Goal: Information Seeking & Learning: Learn about a topic

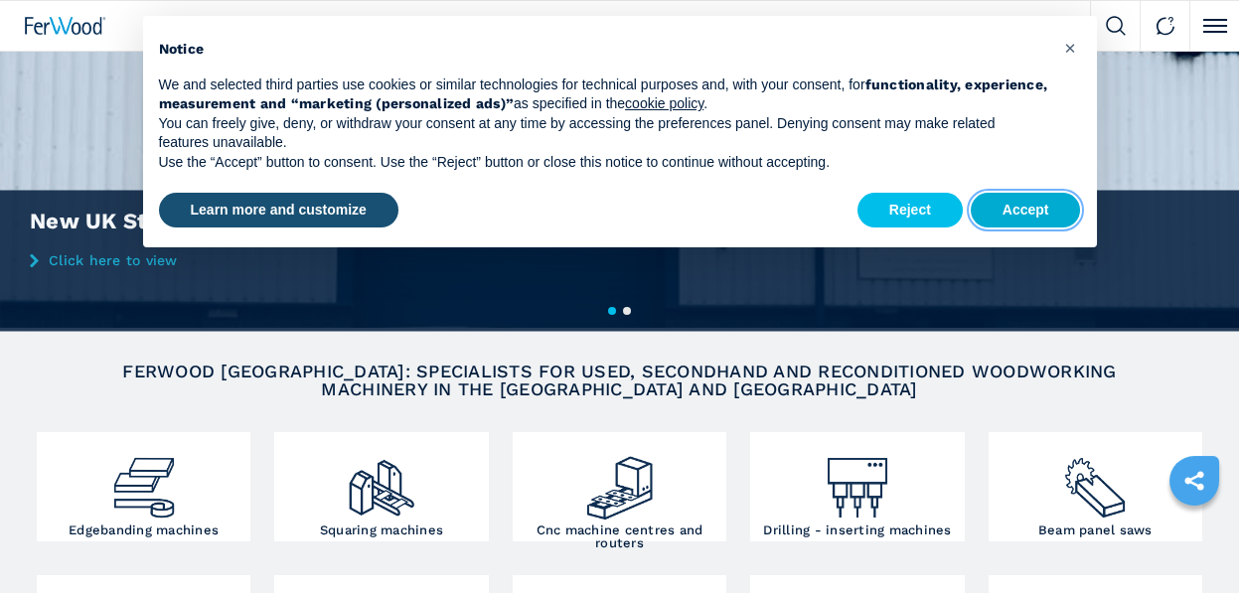
click at [1043, 205] on button "Accept" at bounding box center [1025, 211] width 110 height 36
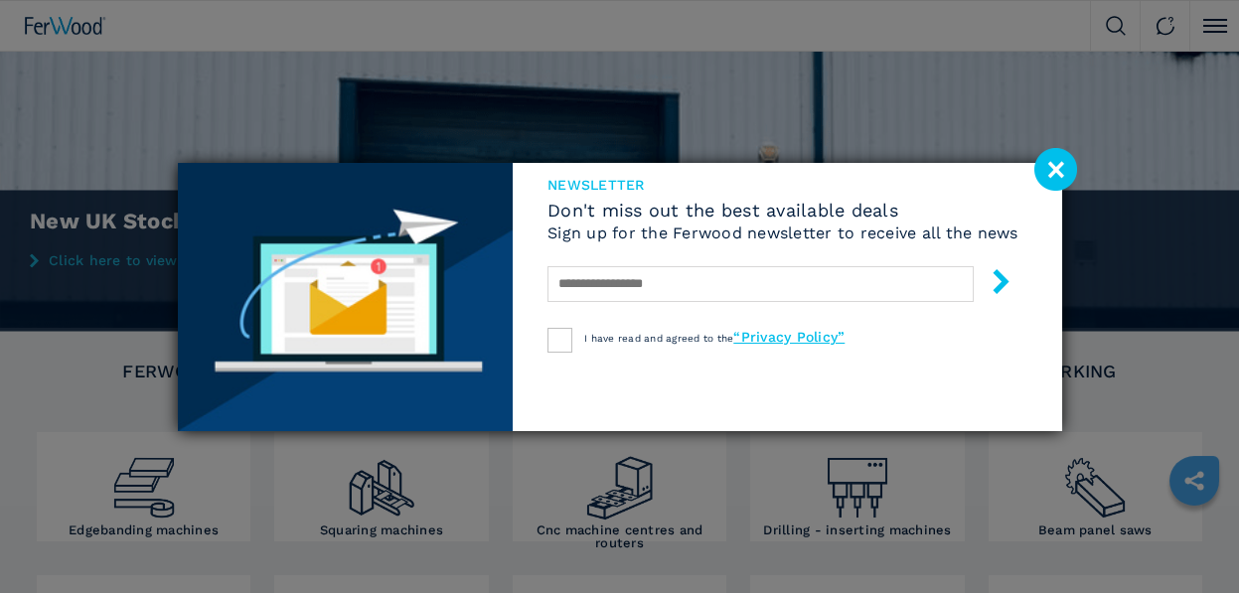
click at [1057, 165] on image at bounding box center [1055, 169] width 43 height 43
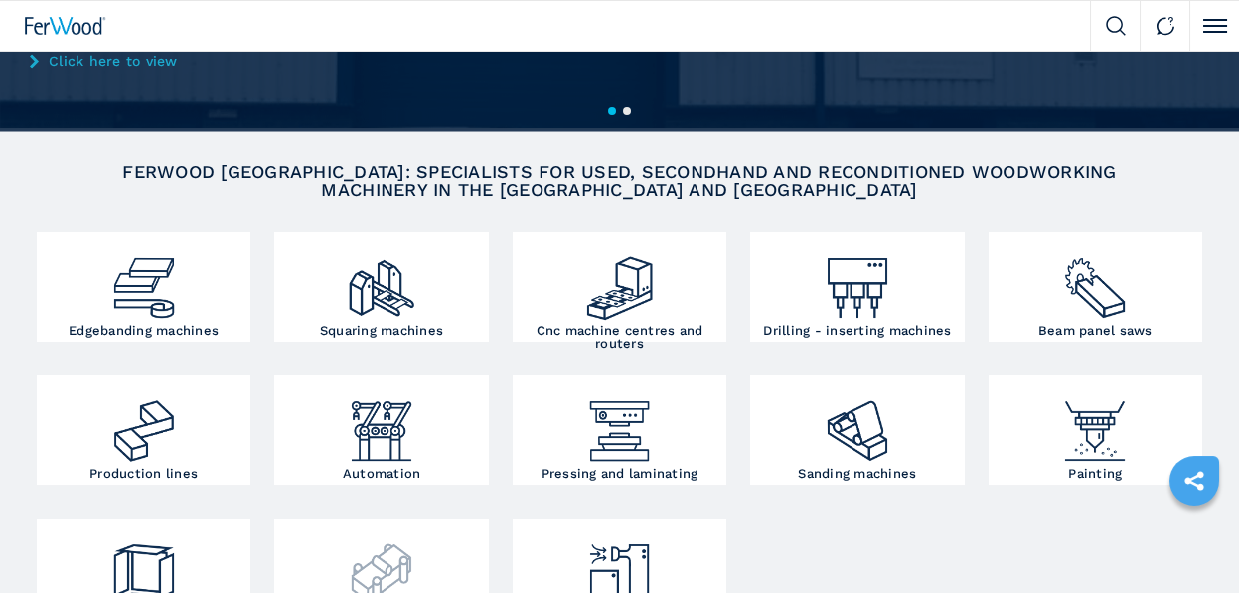
scroll to position [397, 0]
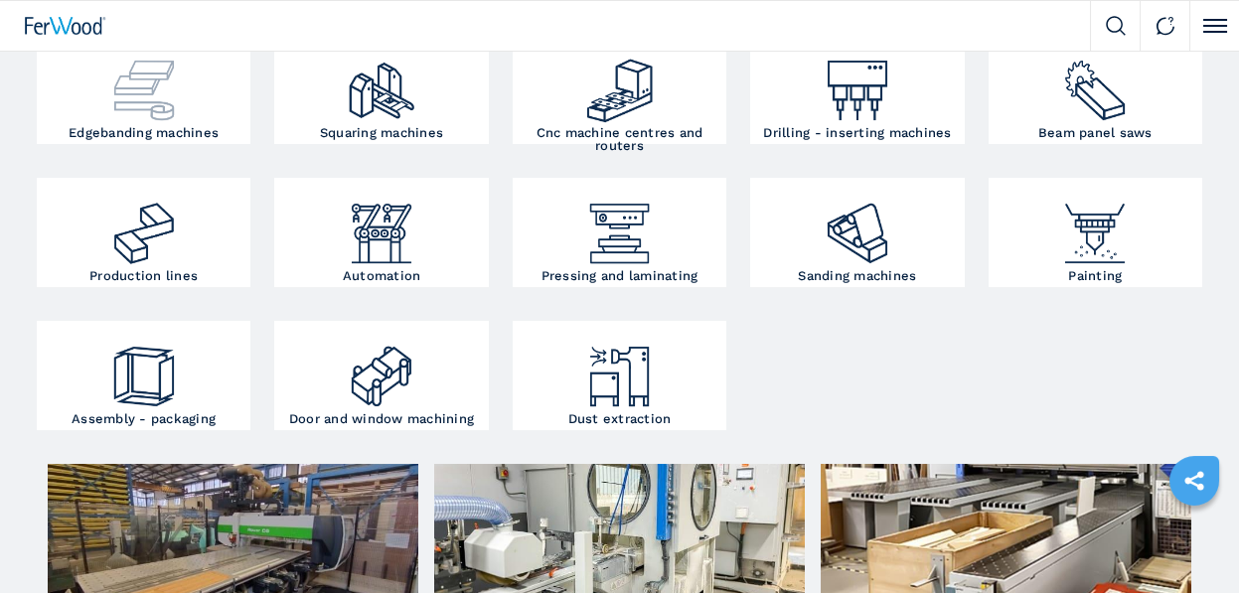
click at [176, 116] on img at bounding box center [144, 83] width 72 height 86
click at [160, 136] on h3 "Edgebanding machines" at bounding box center [144, 132] width 150 height 13
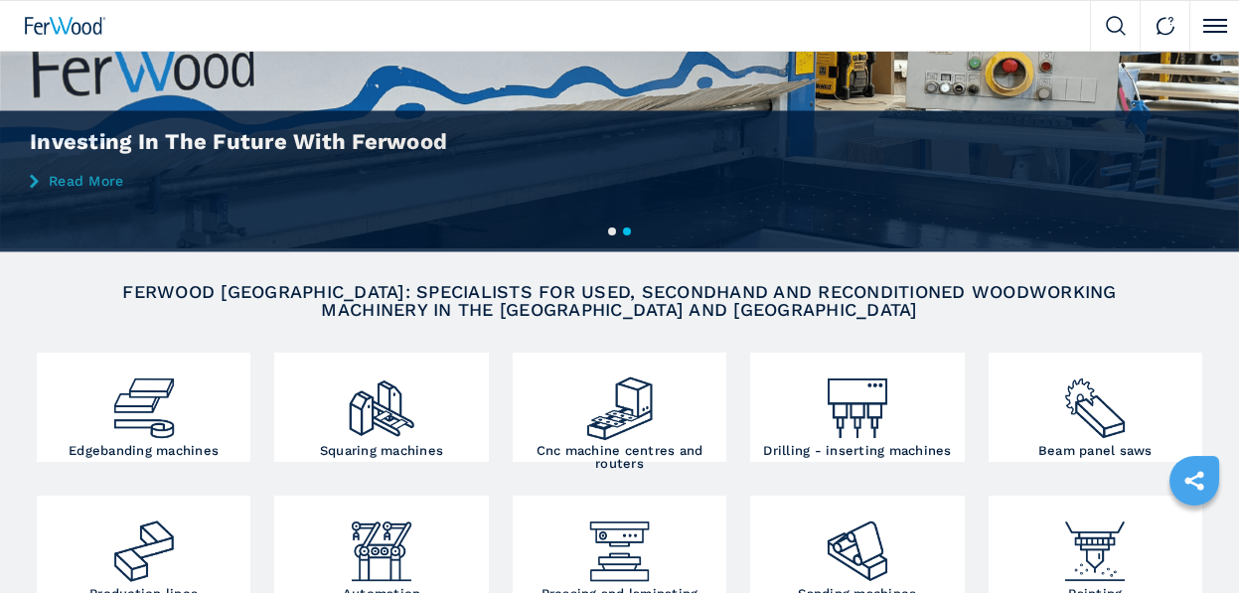
scroll to position [0, 0]
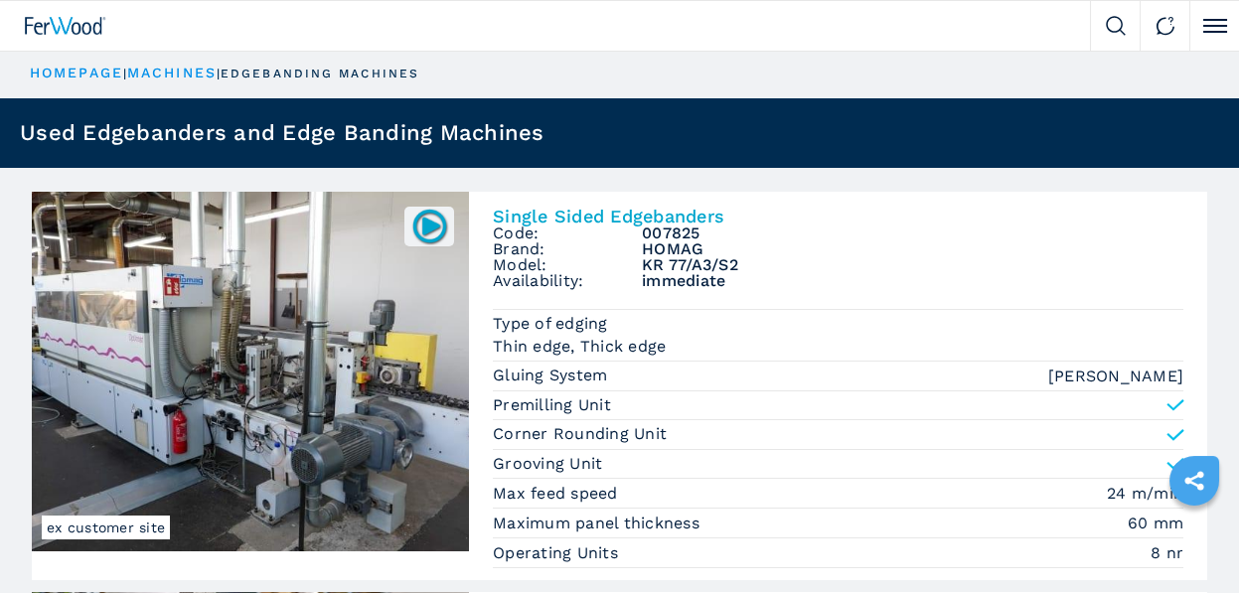
click at [73, 28] on img at bounding box center [65, 26] width 81 height 18
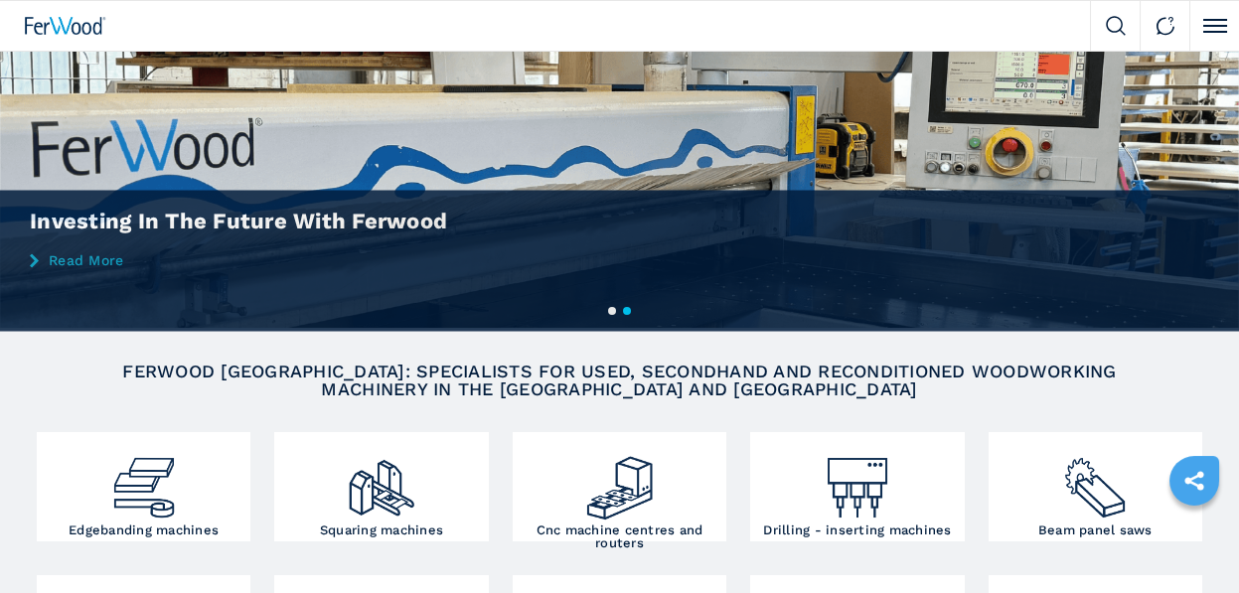
click at [109, 261] on link "Read More" at bounding box center [619, 260] width 1239 height 16
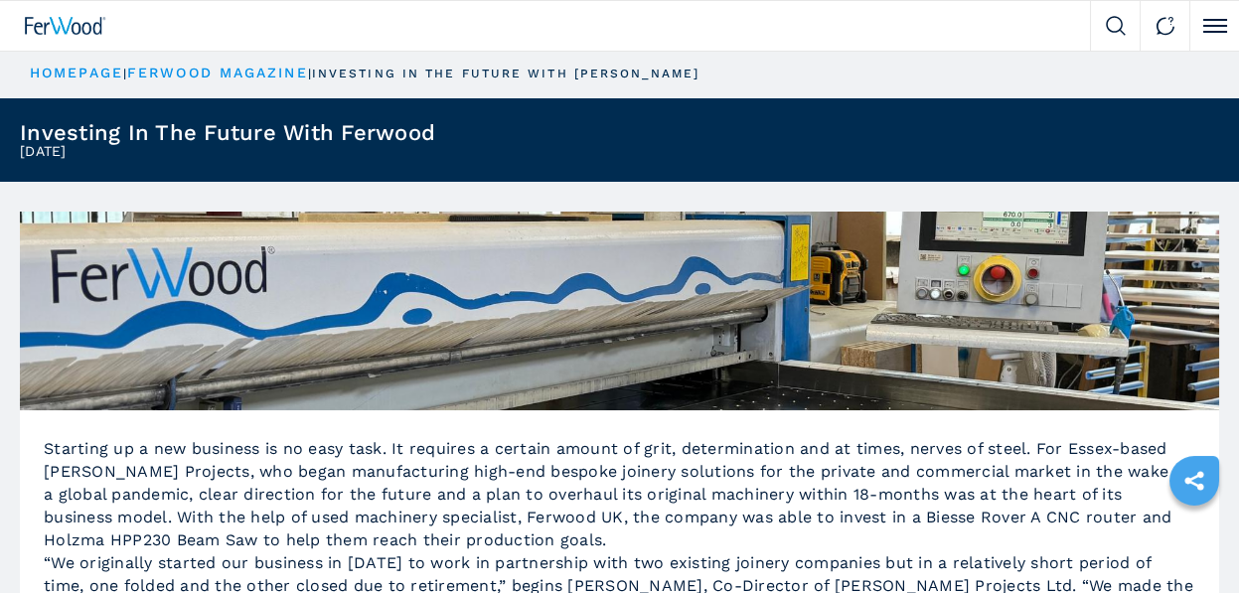
click at [76, 27] on img at bounding box center [65, 26] width 81 height 18
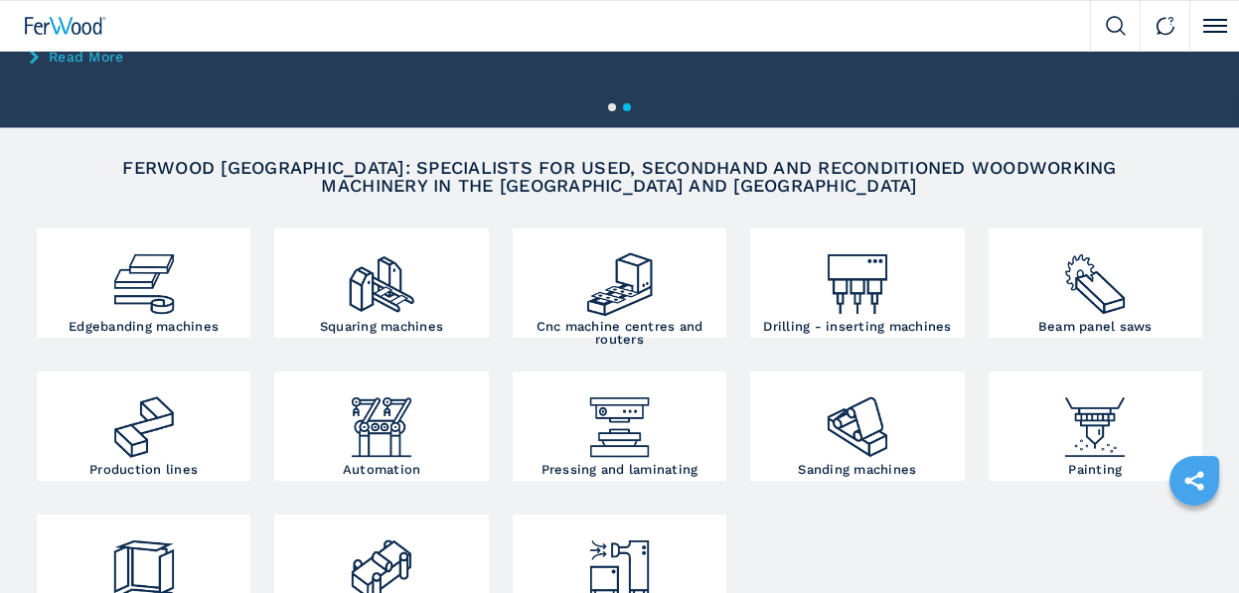
scroll to position [199, 0]
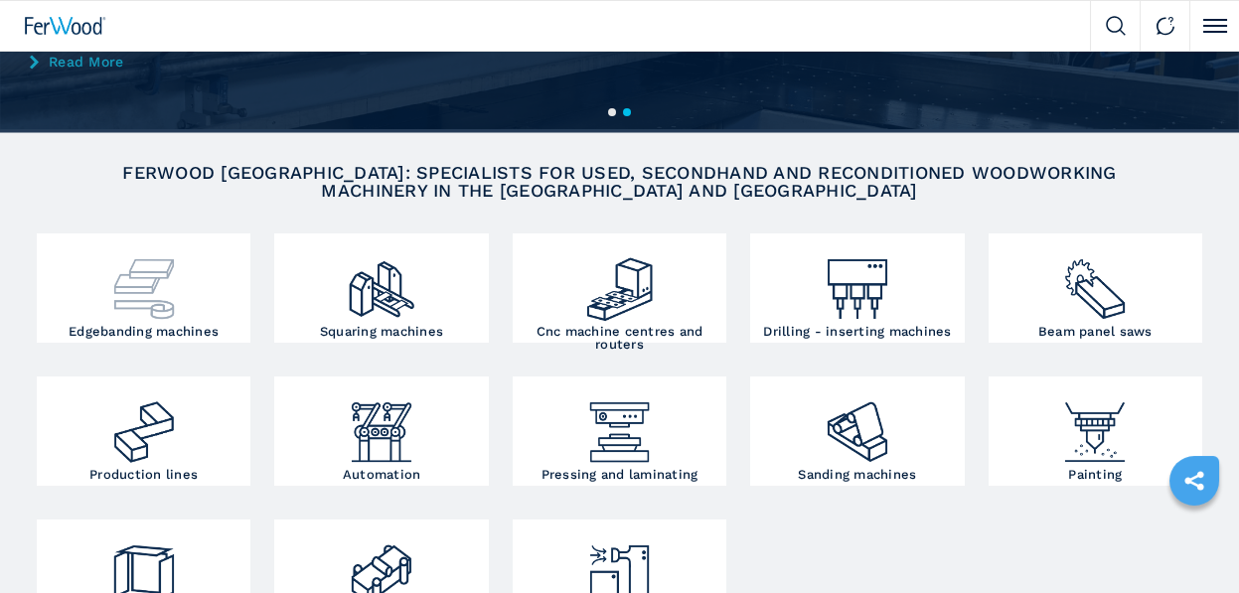
click at [165, 278] on img at bounding box center [144, 281] width 72 height 86
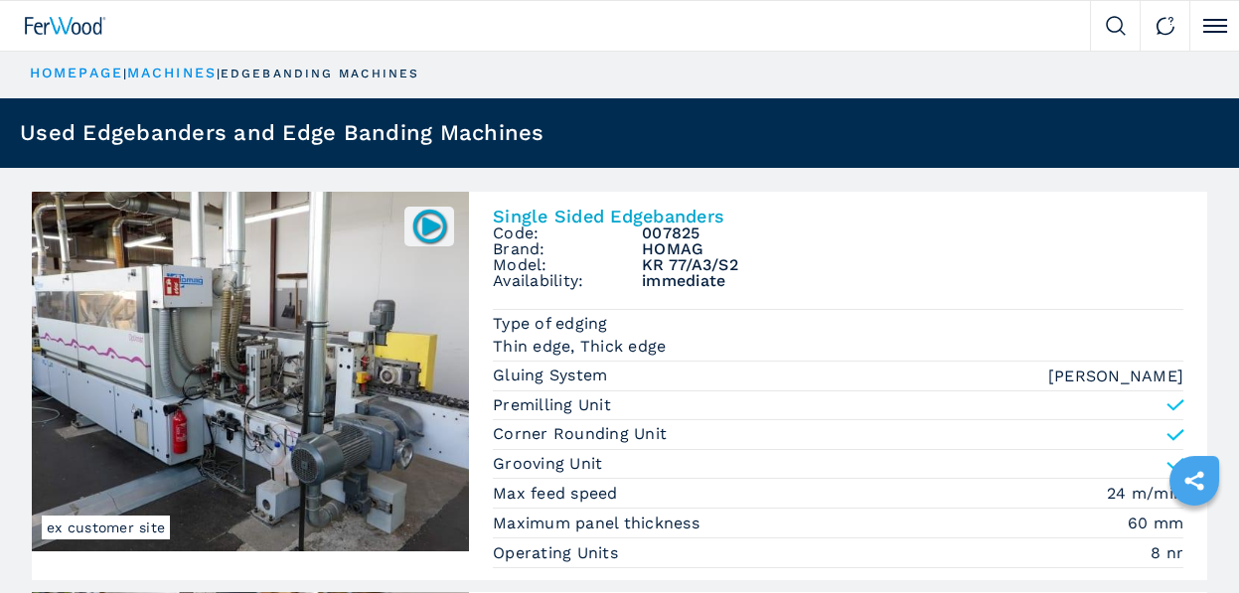
click at [92, 72] on link "HOMEPAGE" at bounding box center [76, 73] width 93 height 16
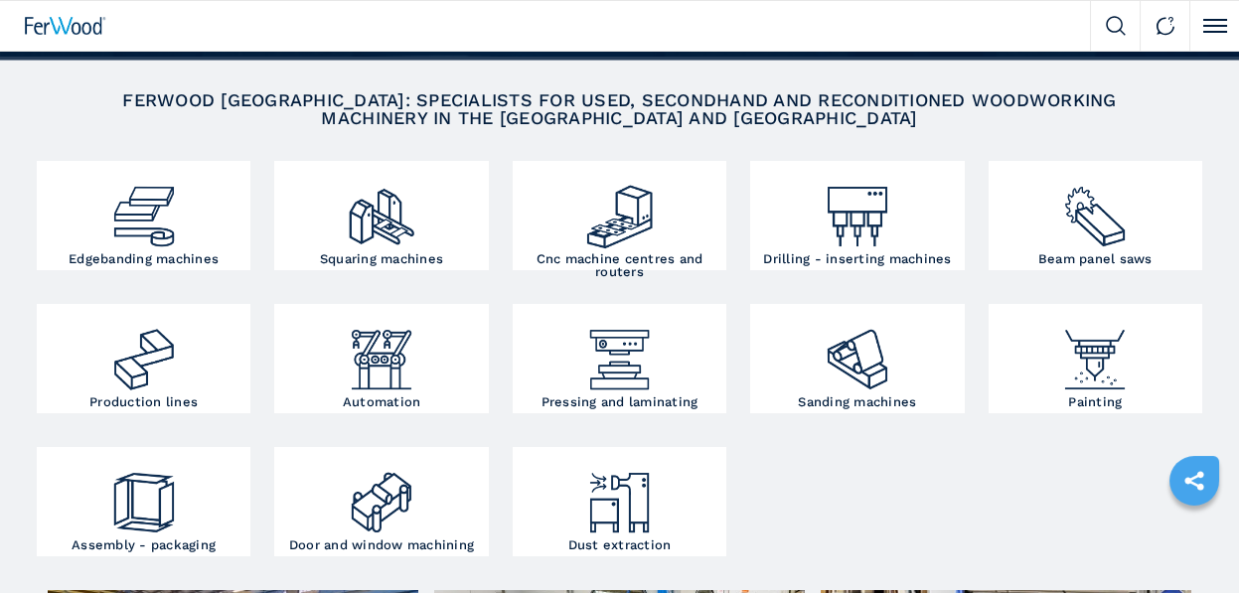
scroll to position [298, 0]
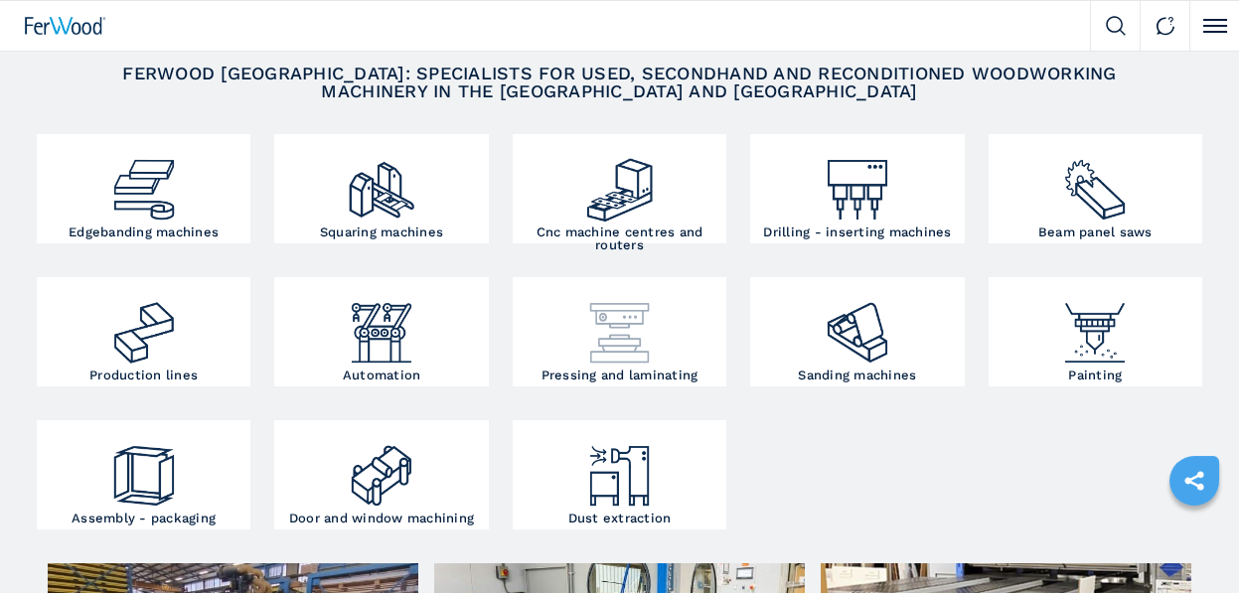
click at [616, 337] on img at bounding box center [620, 325] width 72 height 86
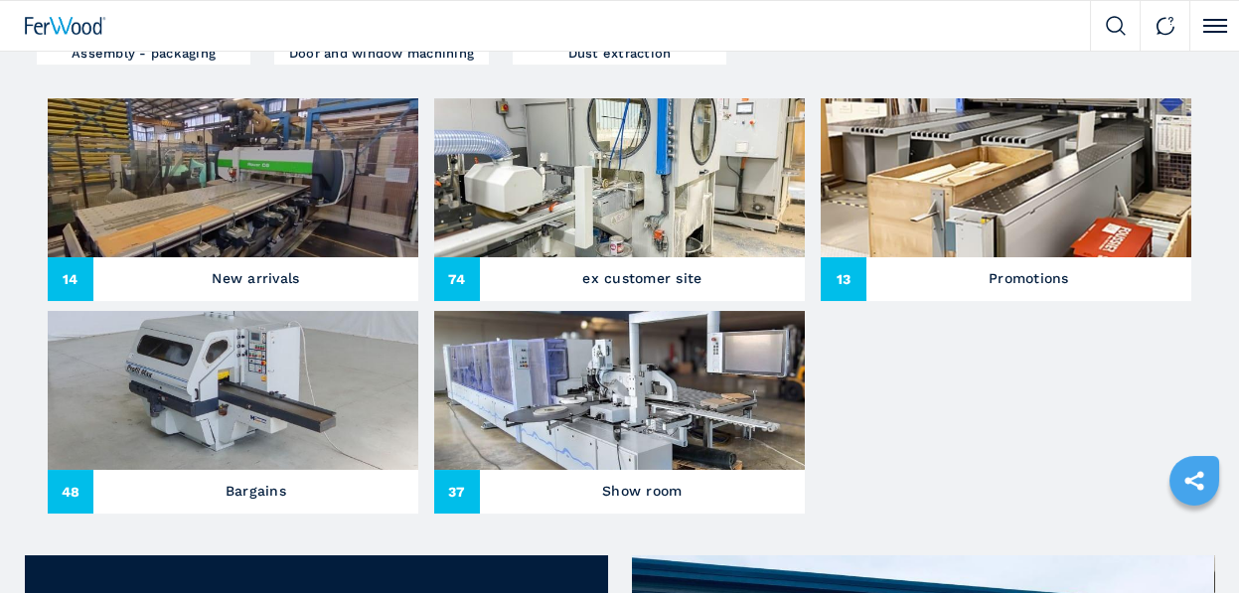
scroll to position [795, 0]
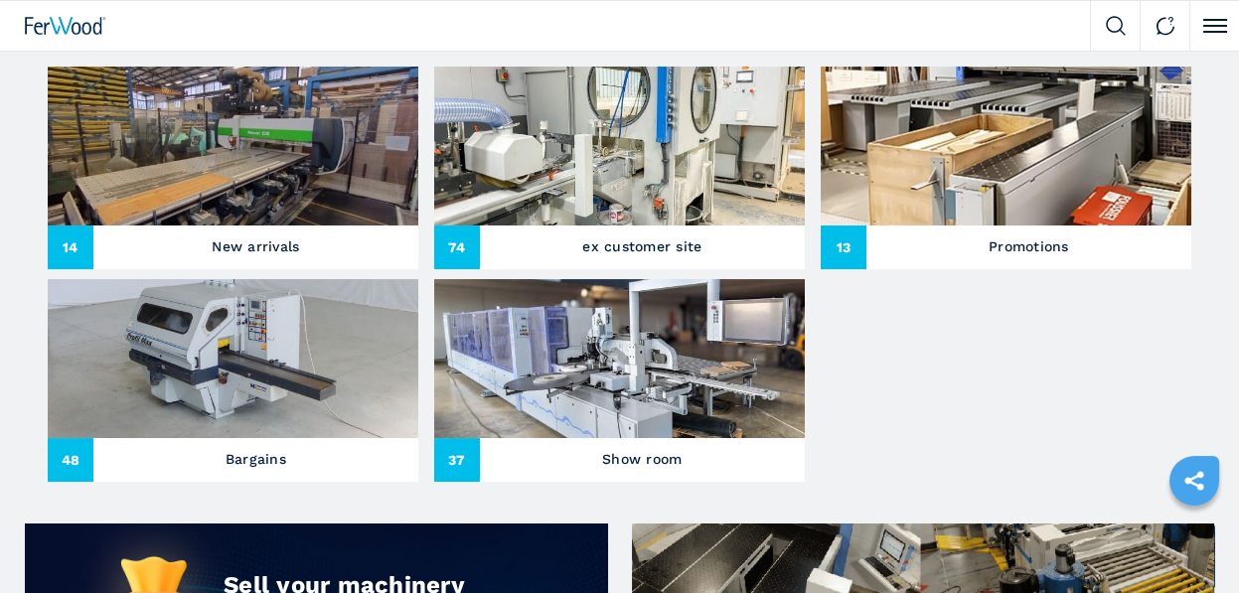
click at [249, 361] on img at bounding box center [233, 358] width 370 height 159
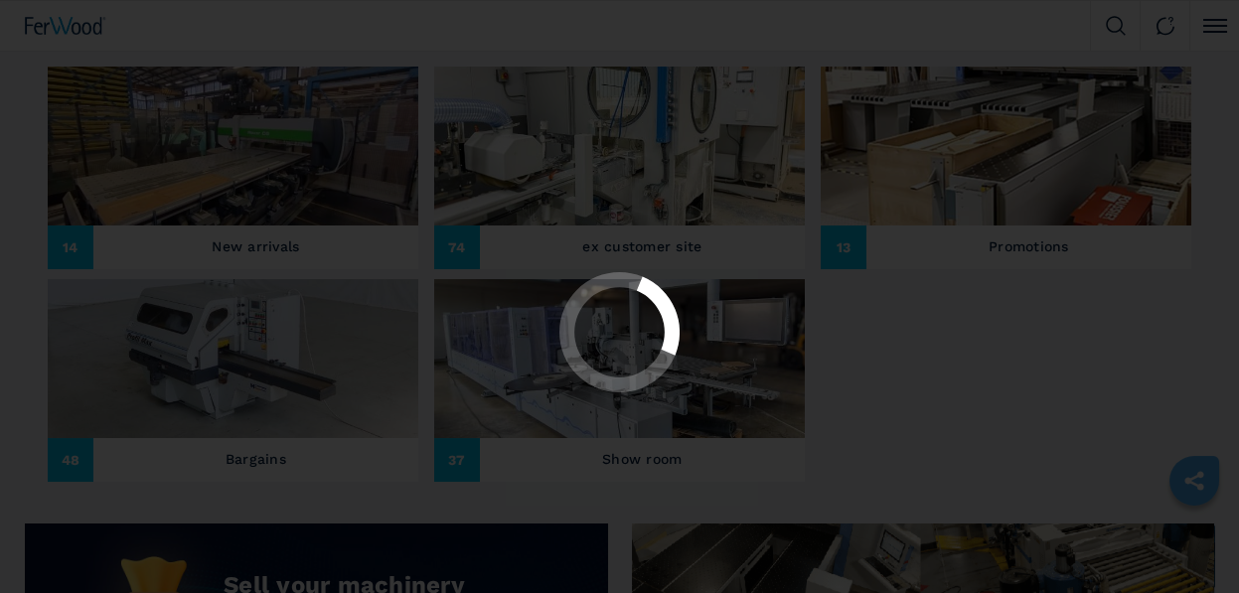
scroll to position [0, 0]
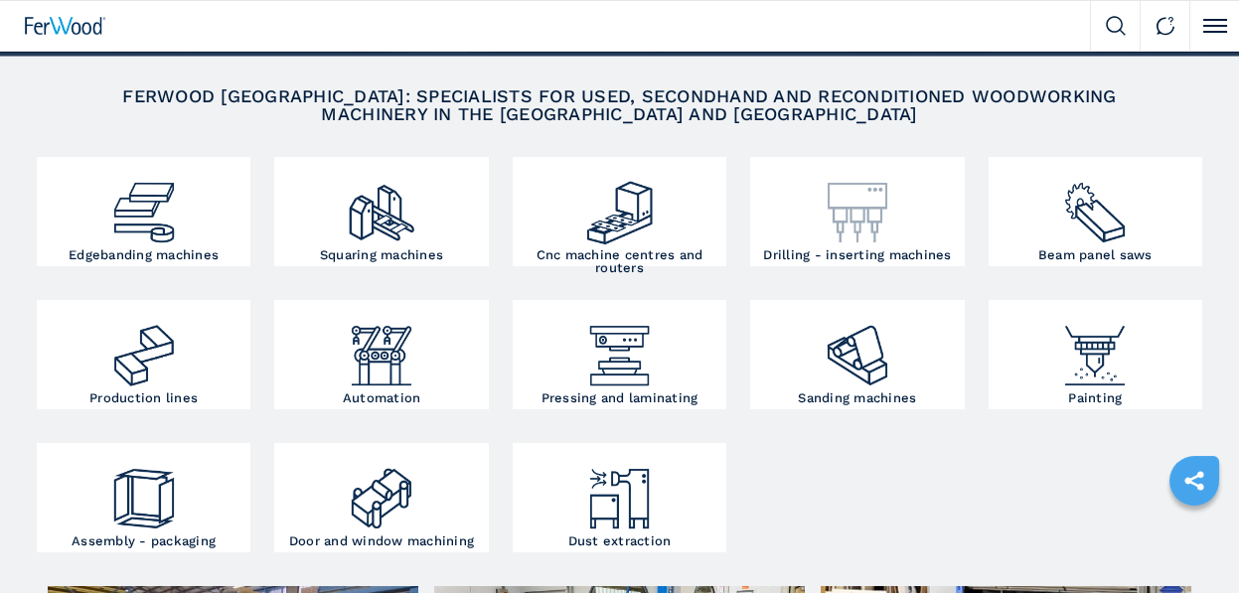
scroll to position [298, 0]
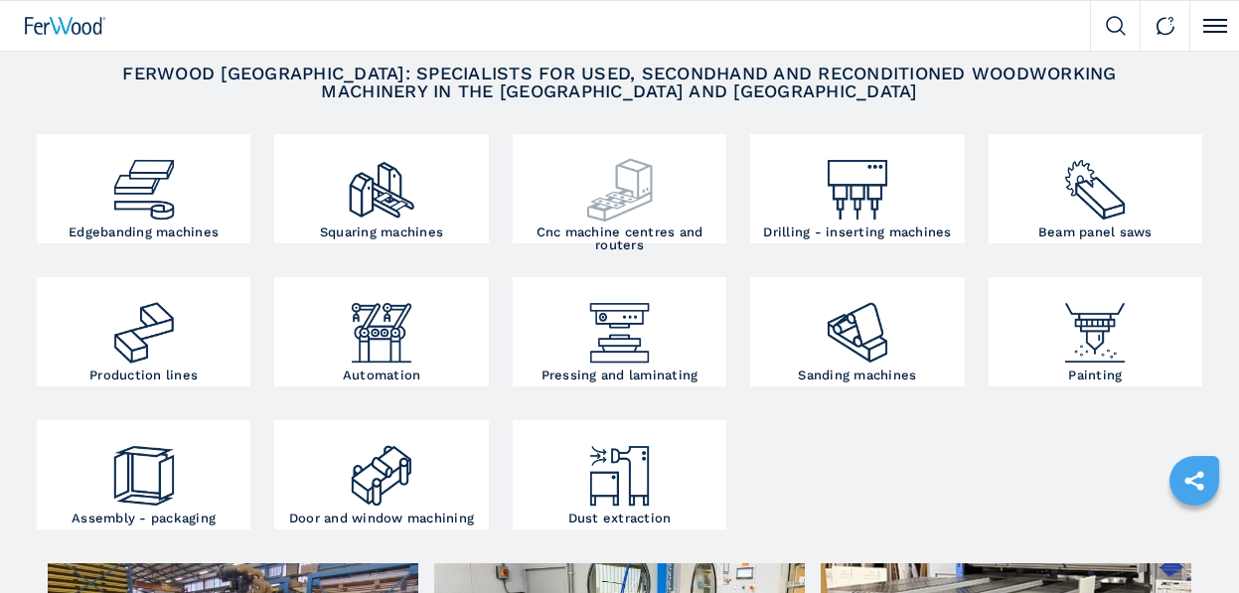
click at [639, 215] on img at bounding box center [620, 182] width 72 height 86
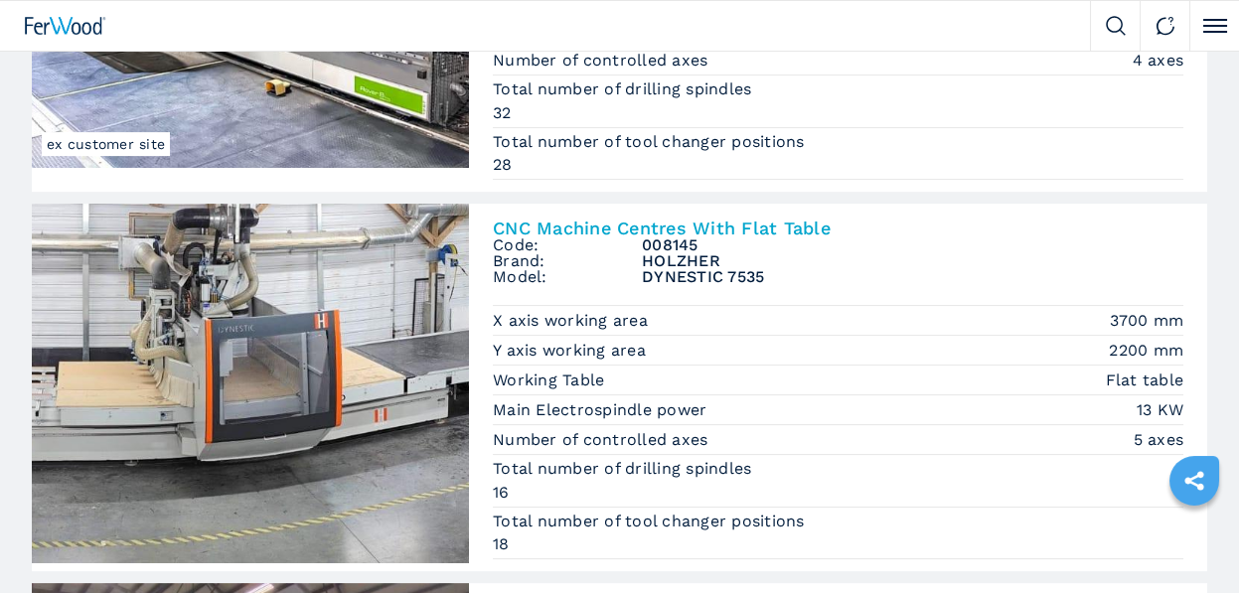
scroll to position [1390, 0]
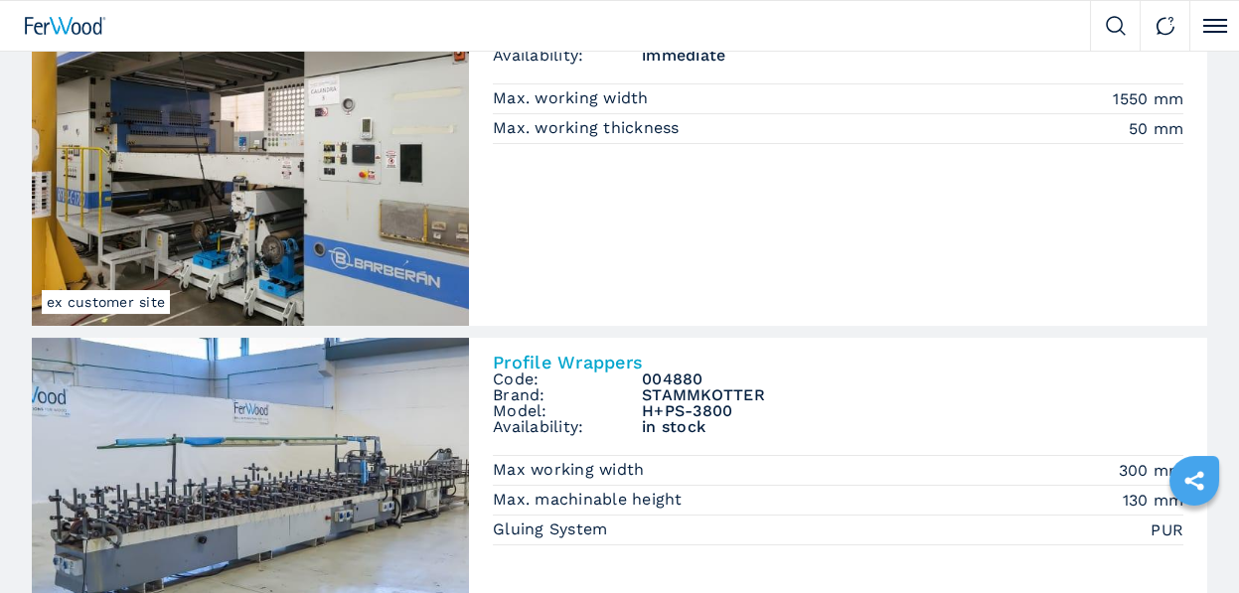
scroll to position [1093, 0]
